Goal: Share content: Share content

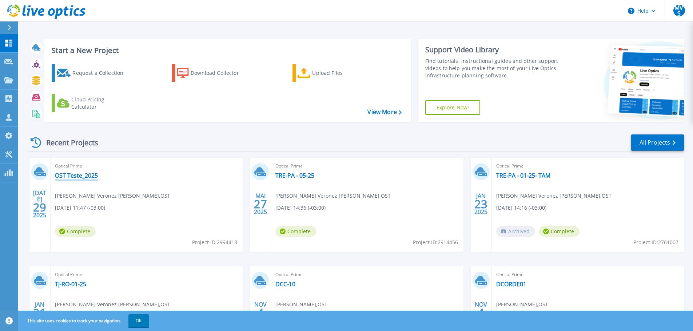
click at [76, 176] on link "OST Teste_2025" at bounding box center [76, 175] width 43 height 7
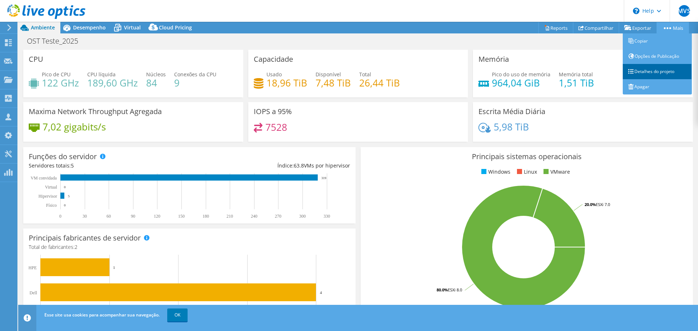
click at [652, 68] on link "Detalhes do projeto" at bounding box center [657, 71] width 69 height 15
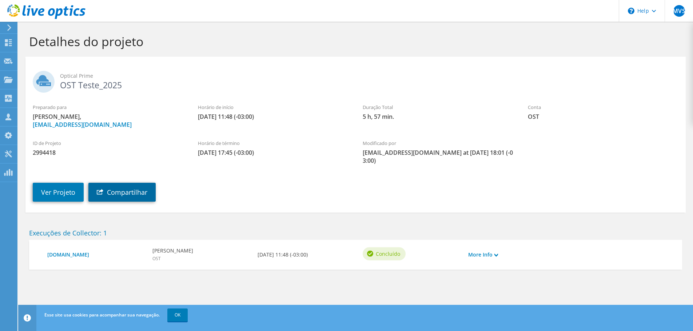
click at [117, 183] on link "Compartilhar" at bounding box center [121, 192] width 67 height 19
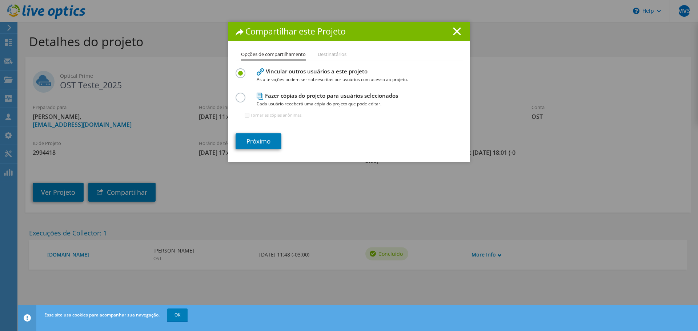
click at [239, 95] on label at bounding box center [242, 94] width 13 height 2
click at [0, 0] on input "radio" at bounding box center [0, 0] width 0 height 0
click at [256, 142] on link "Próximo" at bounding box center [259, 142] width 46 height 16
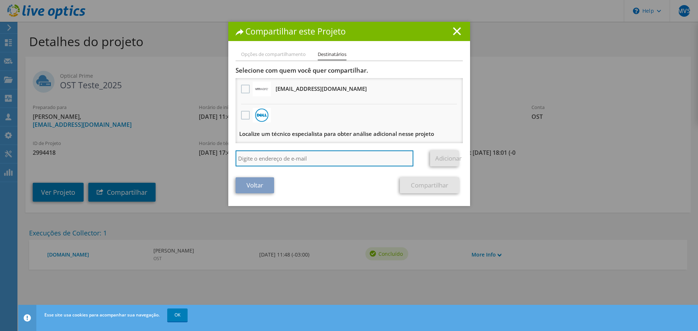
click at [260, 158] on input "search" at bounding box center [325, 159] width 178 height 16
paste input "vxrail_papi_client@liveoptics.com"
type input "vxrail_papi_client@liveoptics.com"
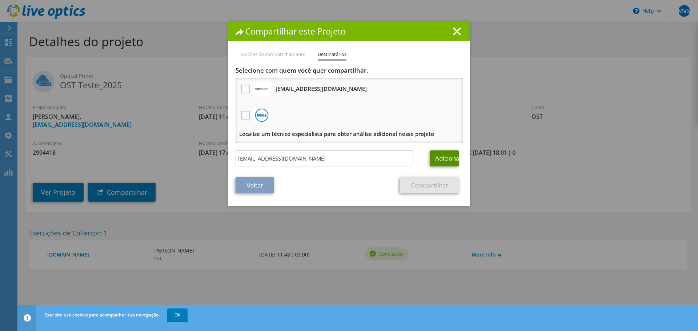
click at [443, 157] on link "Adicionar" at bounding box center [444, 159] width 29 height 16
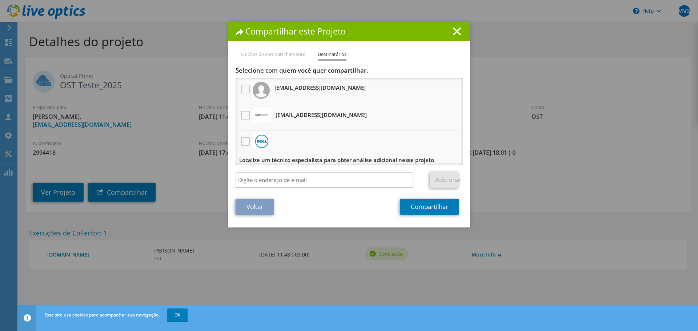
click at [242, 84] on div at bounding box center [245, 89] width 12 height 15
click at [245, 89] on label at bounding box center [246, 89] width 11 height 9
click at [0, 0] on vxrail_papi_clientliveopticscom"] "checkbox" at bounding box center [0, 0] width 0 height 0
click at [434, 211] on link "Compartilhar" at bounding box center [429, 207] width 59 height 16
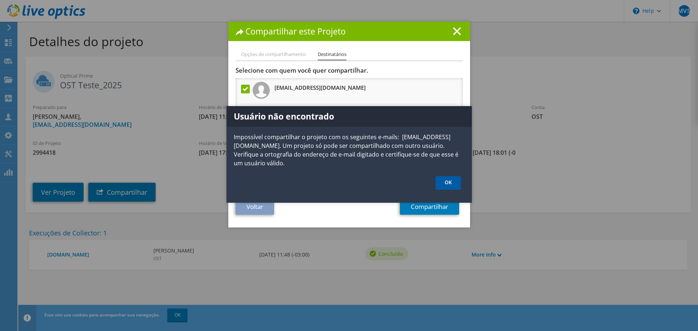
click at [453, 184] on link "OK" at bounding box center [448, 182] width 25 height 13
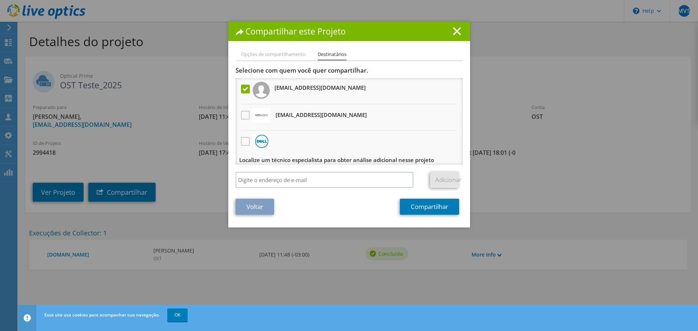
click at [246, 88] on label at bounding box center [246, 89] width 11 height 9
click at [0, 0] on vxrail_papi_clientliveopticscom"] "checkbox" at bounding box center [0, 0] width 0 height 0
click at [243, 88] on label at bounding box center [246, 89] width 11 height 9
click at [0, 0] on vxrail_papi_clientliveopticscom"] "checkbox" at bounding box center [0, 0] width 0 height 0
click at [242, 91] on label at bounding box center [246, 89] width 11 height 9
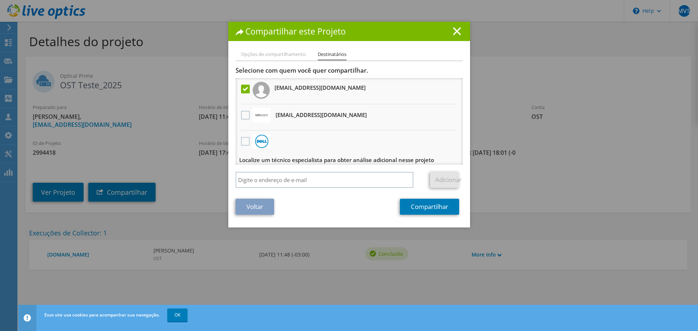
click at [0, 0] on vxrail_papi_clientliveopticscom"] "checkbox" at bounding box center [0, 0] width 0 height 0
click at [245, 92] on label at bounding box center [246, 89] width 11 height 9
click at [0, 0] on vxrail_papi_clientliveopticscom"] "checkbox" at bounding box center [0, 0] width 0 height 0
click at [419, 207] on link "Compartilhar" at bounding box center [429, 207] width 59 height 16
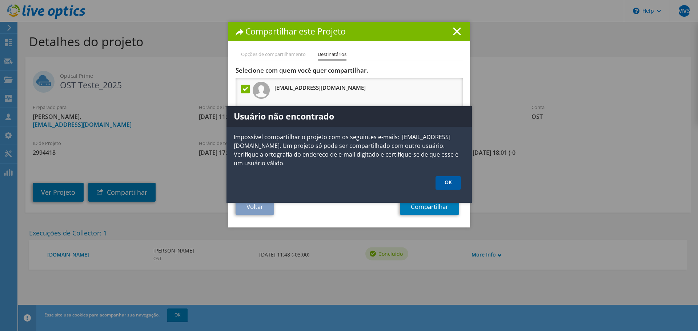
click at [439, 186] on link "OK" at bounding box center [448, 182] width 25 height 13
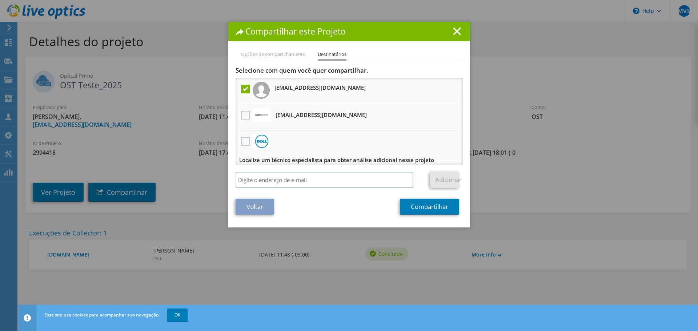
click at [241, 90] on label at bounding box center [246, 89] width 11 height 9
click at [0, 0] on vxrail_papi_clientliveopticscom"] "checkbox" at bounding box center [0, 0] width 0 height 0
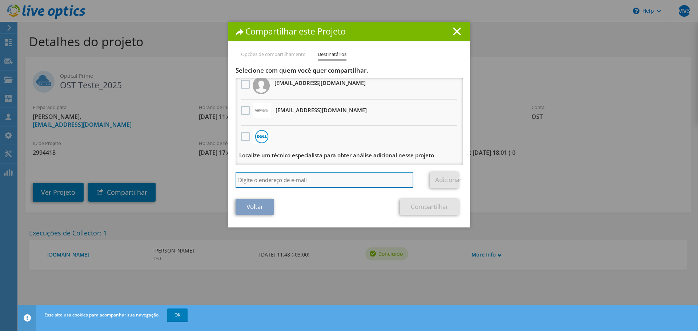
click at [282, 181] on input "search" at bounding box center [325, 180] width 178 height 16
click at [288, 180] on input "search" at bounding box center [325, 180] width 178 height 16
click at [282, 180] on input "search" at bounding box center [325, 180] width 178 height 16
paste input "vxrail_papi_client@liveoptics.com"
drag, startPoint x: 307, startPoint y: 179, endPoint x: 284, endPoint y: 180, distance: 22.9
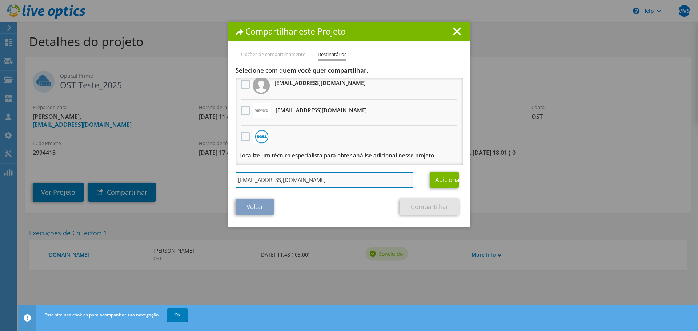
click at [284, 180] on input "vxrail_papi_client@liveoptics.com" at bounding box center [325, 180] width 178 height 16
type input "vxrail_papi_client@dell.com"
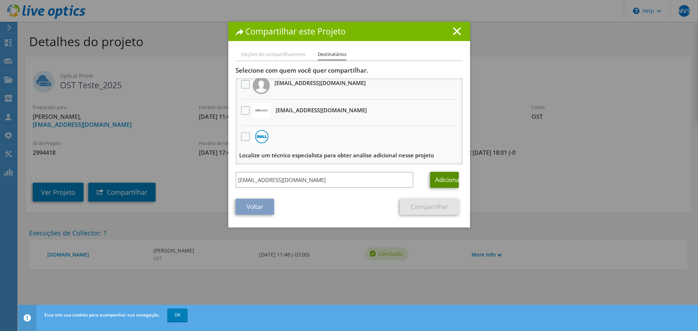
click at [446, 178] on link "Adicionar" at bounding box center [444, 180] width 29 height 16
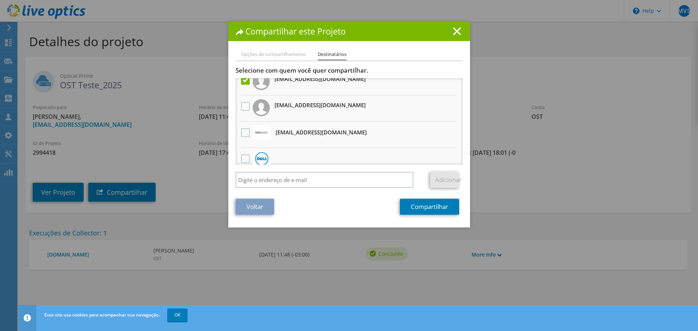
scroll to position [0, 0]
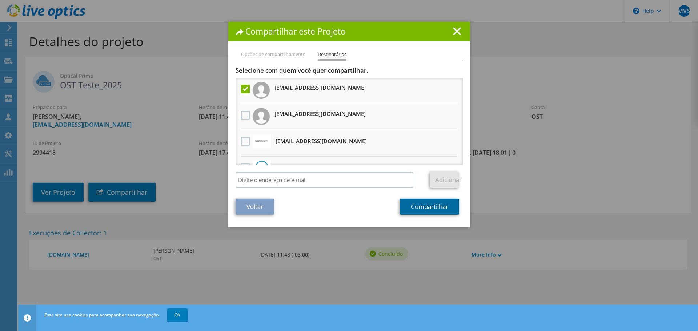
click at [438, 210] on link "Compartilhar" at bounding box center [429, 207] width 59 height 16
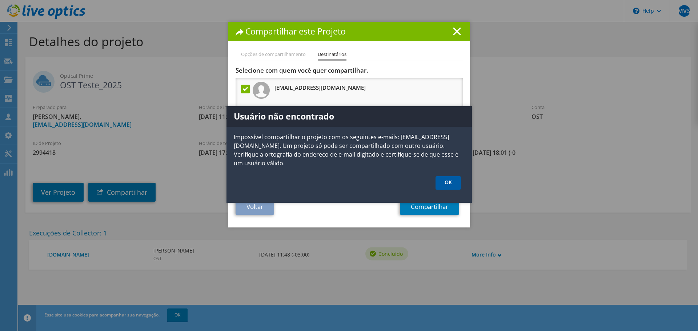
click at [451, 178] on link "OK" at bounding box center [448, 182] width 25 height 13
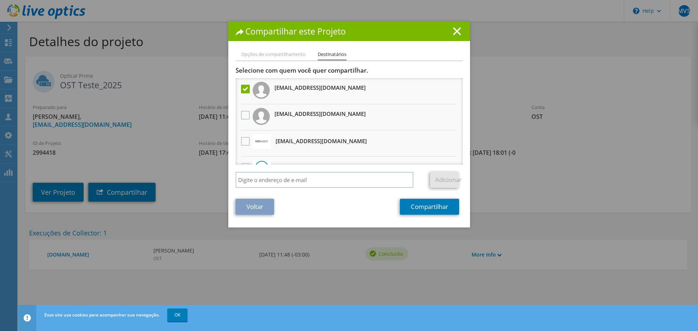
click at [242, 86] on label at bounding box center [246, 89] width 11 height 9
click at [0, 0] on input "checkbox" at bounding box center [0, 0] width 0 height 0
click at [243, 112] on label at bounding box center [246, 115] width 11 height 9
click at [0, 0] on vxrail_papi_clientliveopticscom"] "checkbox" at bounding box center [0, 0] width 0 height 0
click at [413, 207] on link "Compartilhar" at bounding box center [429, 207] width 59 height 16
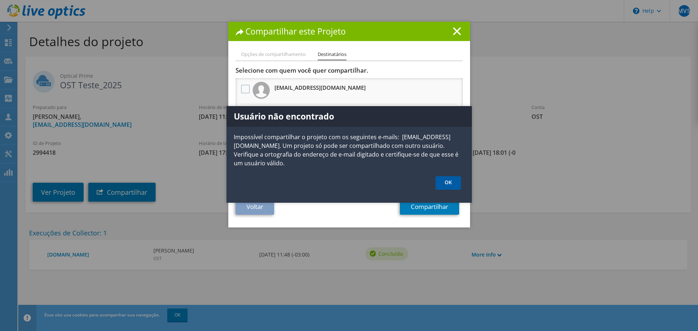
click at [446, 182] on link "OK" at bounding box center [448, 182] width 25 height 13
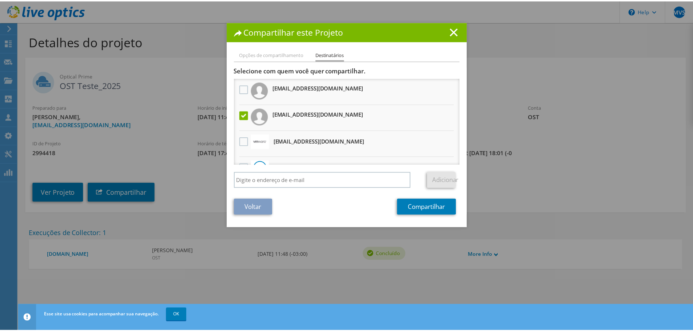
scroll to position [31, 0]
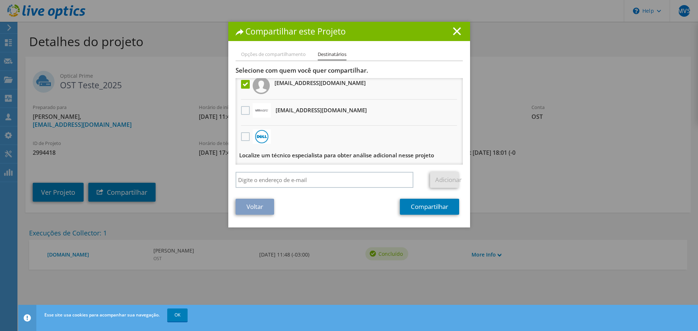
click at [258, 206] on link "Voltar" at bounding box center [255, 207] width 39 height 16
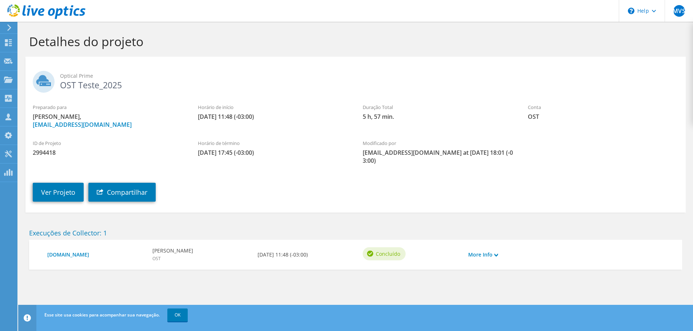
click at [6, 27] on div at bounding box center [8, 27] width 8 height 7
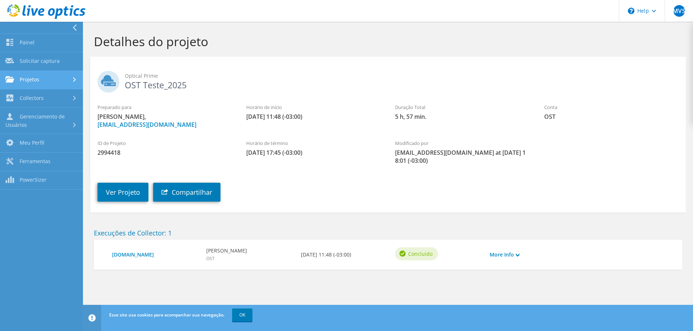
click at [51, 81] on link "Projetos" at bounding box center [41, 80] width 83 height 19
click at [60, 80] on link "Projetos" at bounding box center [41, 80] width 83 height 19
click at [126, 191] on link "Ver Projeto" at bounding box center [122, 192] width 51 height 19
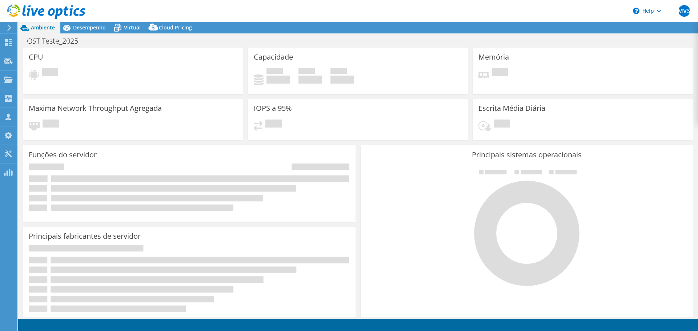
select select "USD"
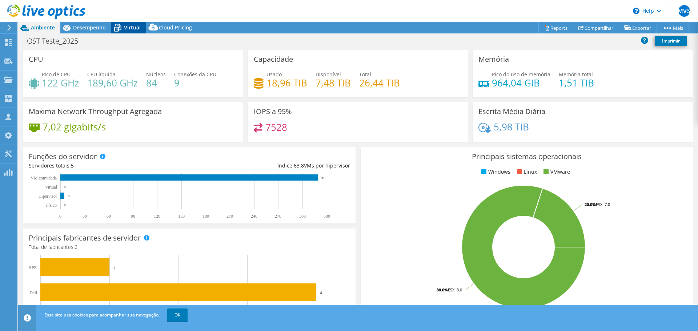
click at [128, 25] on span "Virtual" at bounding box center [132, 27] width 17 height 7
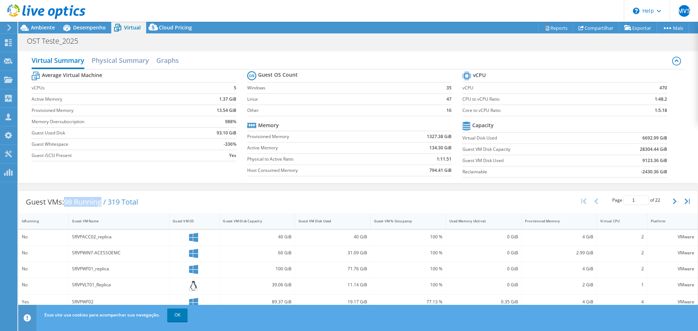
drag, startPoint x: 65, startPoint y: 201, endPoint x: 102, endPoint y: 203, distance: 36.8
click at [102, 203] on span "98 Running / 319 Total" at bounding box center [101, 202] width 74 height 10
click at [116, 204] on span "98 Running / 319 Total" at bounding box center [101, 202] width 74 height 10
click at [103, 204] on span "98 Running / 319 Total" at bounding box center [101, 202] width 74 height 10
drag, startPoint x: 65, startPoint y: 202, endPoint x: 81, endPoint y: 202, distance: 16.0
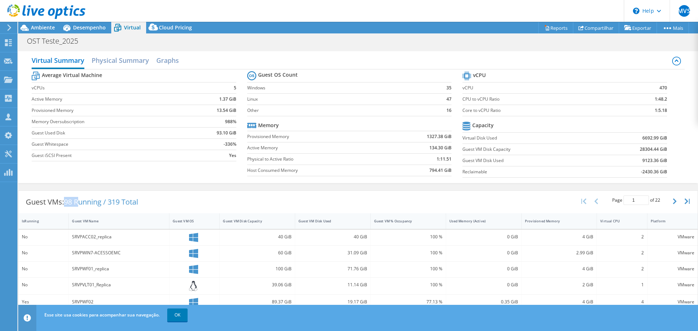
click at [81, 202] on span "98 Running / 319 Total" at bounding box center [101, 202] width 74 height 10
click at [93, 202] on span "98 Running / 319 Total" at bounding box center [101, 202] width 74 height 10
click at [554, 24] on link "Reports" at bounding box center [556, 27] width 35 height 11
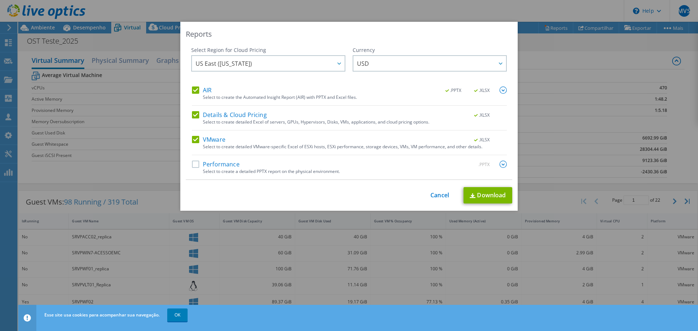
click at [193, 112] on label "Details & Cloud Pricing" at bounding box center [229, 114] width 75 height 7
click at [0, 0] on input "Details & Cloud Pricing" at bounding box center [0, 0] width 0 height 0
click at [192, 95] on div "AIR .PPTX .XLSX Select to create the Automated Insight Report (AIR) with PPTX a…" at bounding box center [349, 96] width 315 height 19
click at [188, 92] on div "Select Region for Cloud Pricing Asia Pacific ([GEOGRAPHIC_DATA]) [GEOGRAPHIC_DA…" at bounding box center [349, 114] width 327 height 134
click at [192, 91] on label "AIR" at bounding box center [202, 90] width 20 height 7
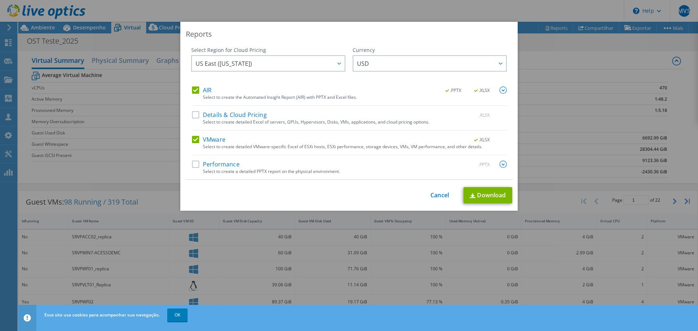
click at [0, 0] on input "AIR" at bounding box center [0, 0] width 0 height 0
click at [492, 192] on link "Download" at bounding box center [488, 195] width 49 height 16
click at [440, 199] on link "Cancel" at bounding box center [440, 195] width 19 height 7
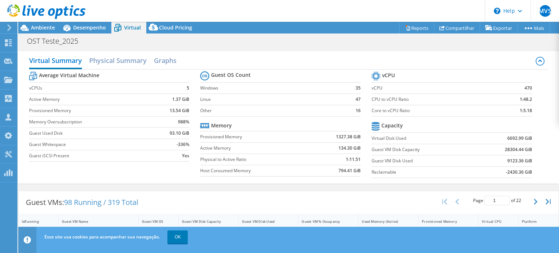
click at [296, 57] on div "Virtual Summary Physical Summary Graphs" at bounding box center [288, 61] width 519 height 16
click at [167, 165] on div "Average Virtual Machine vCPUs 5 Active Memory 1.37 GiB Provisioned Memory 13.54…" at bounding box center [288, 125] width 519 height 112
click at [83, 26] on span "Desempenho" at bounding box center [89, 27] width 33 height 7
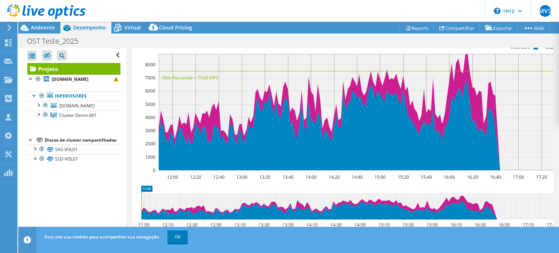
scroll to position [146, 0]
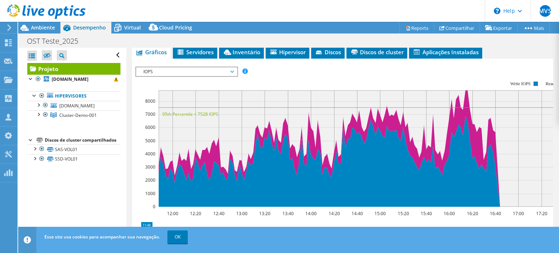
click at [528, 68] on div "IOPS Disk Throughput Tamanho de E/S Latência Profundidade da fila Porcentagem d…" at bounding box center [342, 72] width 414 height 10
click at [179, 234] on link "OK" at bounding box center [177, 236] width 20 height 13
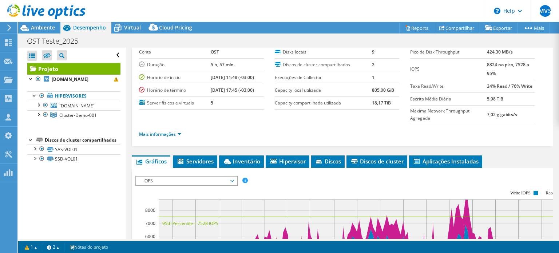
scroll to position [0, 0]
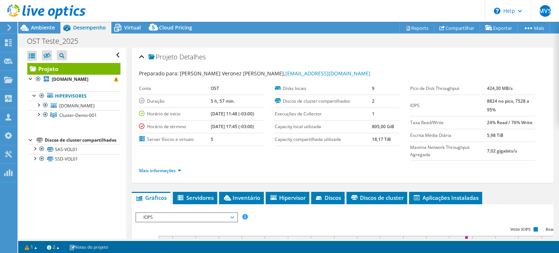
drag, startPoint x: 481, startPoint y: 99, endPoint x: 492, endPoint y: 100, distance: 10.6
click at [492, 100] on tr "IOPS 8824 no pico, 7528 a 95%" at bounding box center [472, 105] width 125 height 21
click at [141, 56] on div "Projeto Detalhes" at bounding box center [342, 57] width 407 height 16
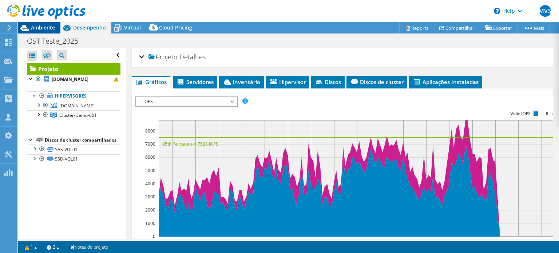
click at [48, 28] on span "Ambiente" at bounding box center [43, 27] width 24 height 7
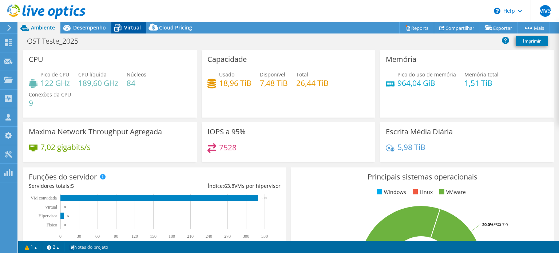
click at [125, 27] on span "Virtual" at bounding box center [132, 27] width 17 height 7
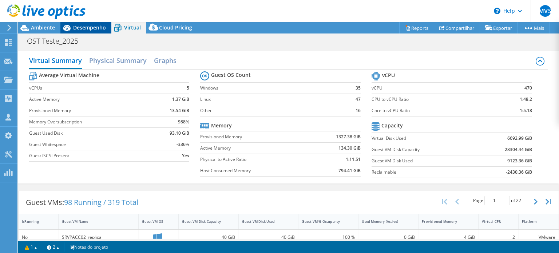
click at [105, 28] on span "Desempenho" at bounding box center [89, 27] width 33 height 7
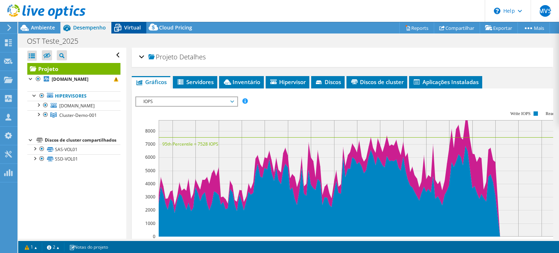
click at [124, 28] on span "Virtual" at bounding box center [132, 27] width 17 height 7
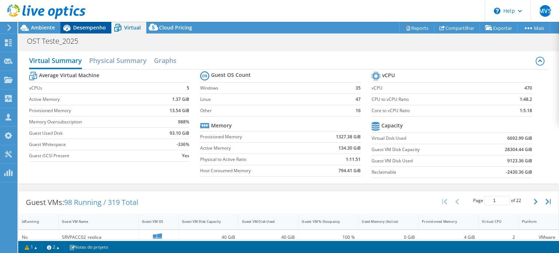
click at [84, 27] on span "Desempenho" at bounding box center [89, 27] width 33 height 7
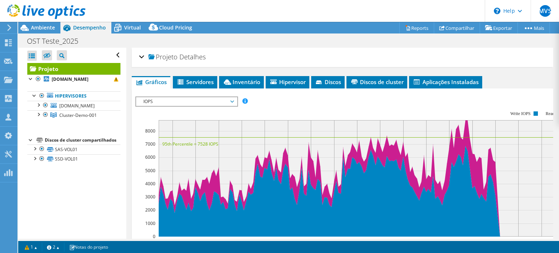
click at [195, 97] on span "IOPS" at bounding box center [186, 101] width 93 height 9
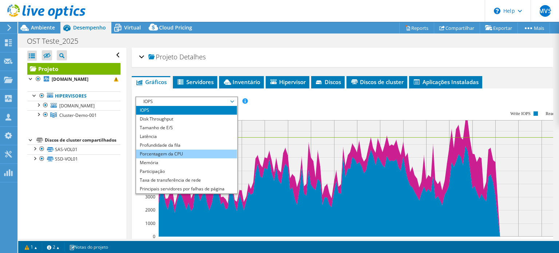
click at [172, 154] on li "Porcentagem da CPU" at bounding box center [186, 154] width 101 height 9
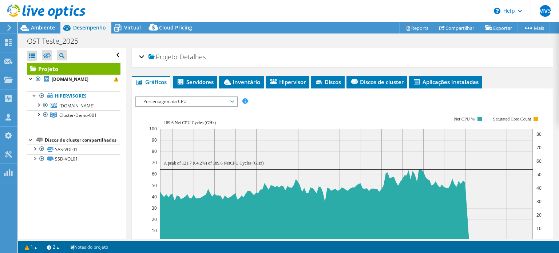
click at [180, 100] on span "Porcentagem da CPU" at bounding box center [186, 101] width 93 height 9
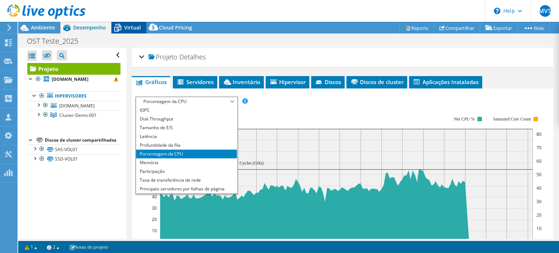
click at [130, 30] on span "Virtual" at bounding box center [132, 27] width 17 height 7
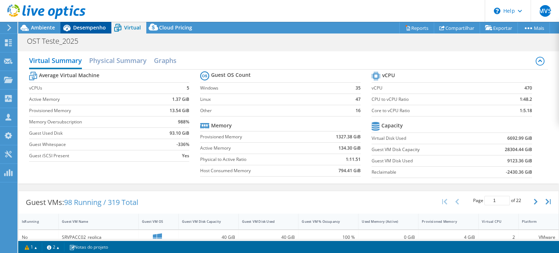
click at [86, 24] on span "Desempenho" at bounding box center [89, 27] width 33 height 7
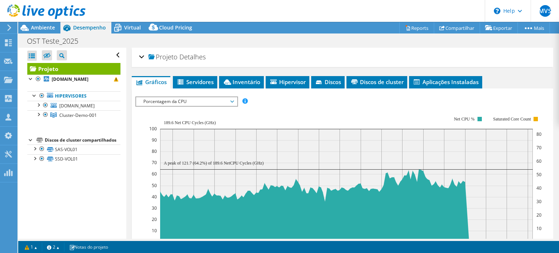
click at [158, 100] on span "Porcentagem da CPU" at bounding box center [186, 101] width 93 height 9
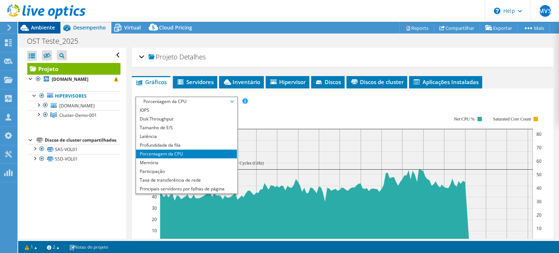
click at [33, 25] on span "Ambiente" at bounding box center [43, 27] width 24 height 7
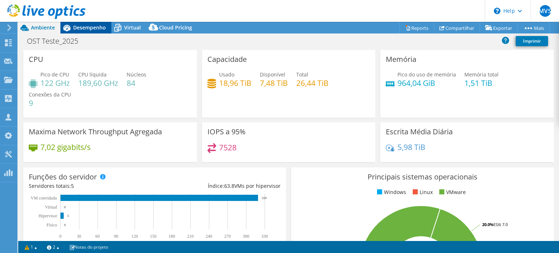
click at [95, 27] on span "Desempenho" at bounding box center [89, 27] width 33 height 7
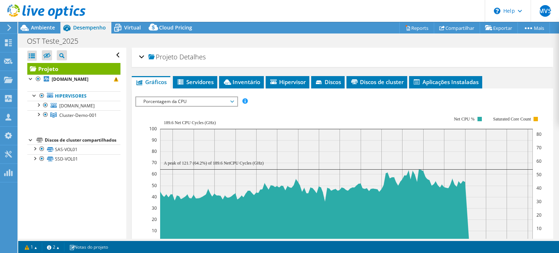
click at [143, 57] on div "Projeto Detalhes" at bounding box center [342, 57] width 407 height 16
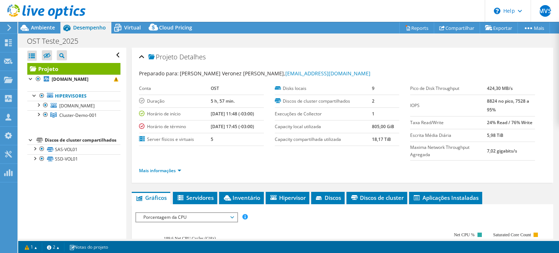
scroll to position [73, 0]
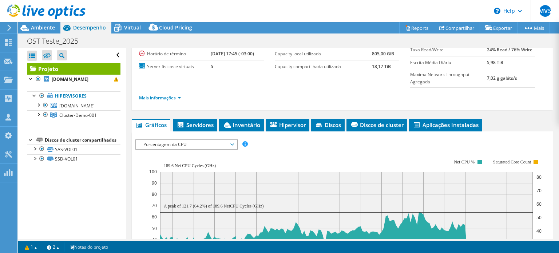
click at [198, 145] on span "Porcentagem da CPU" at bounding box center [186, 144] width 93 height 9
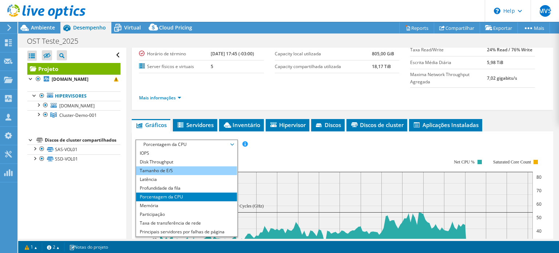
click at [184, 169] on li "Tamanho de E/S" at bounding box center [186, 170] width 101 height 9
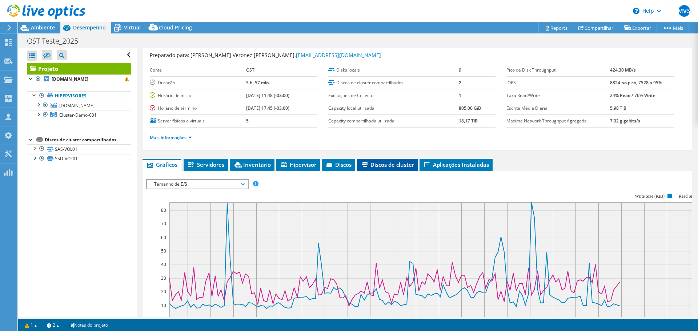
scroll to position [0, 0]
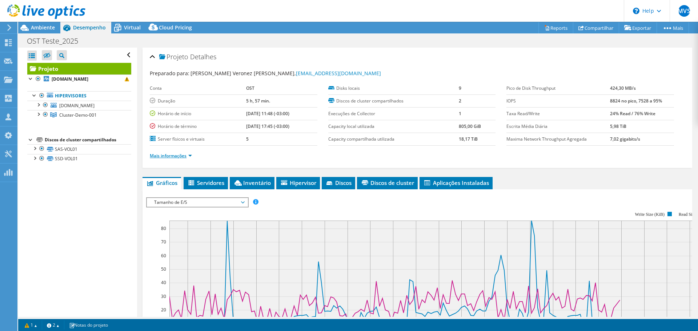
click at [188, 154] on link "Mais informações" at bounding box center [171, 156] width 42 height 6
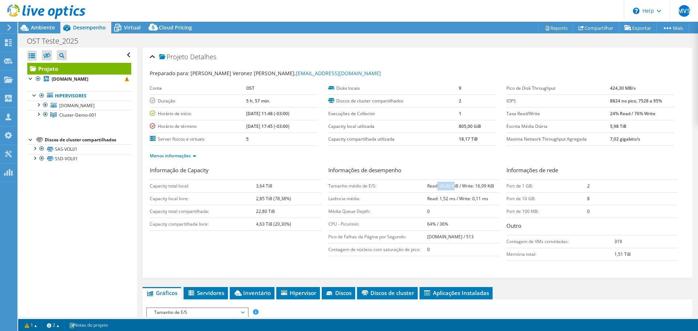
drag, startPoint x: 434, startPoint y: 187, endPoint x: 451, endPoint y: 186, distance: 16.4
click at [451, 186] on b "Read: 26,46 KiB / Write: 16,99 KiB" at bounding box center [460, 186] width 67 height 6
